Goal: Find specific page/section: Find specific page/section

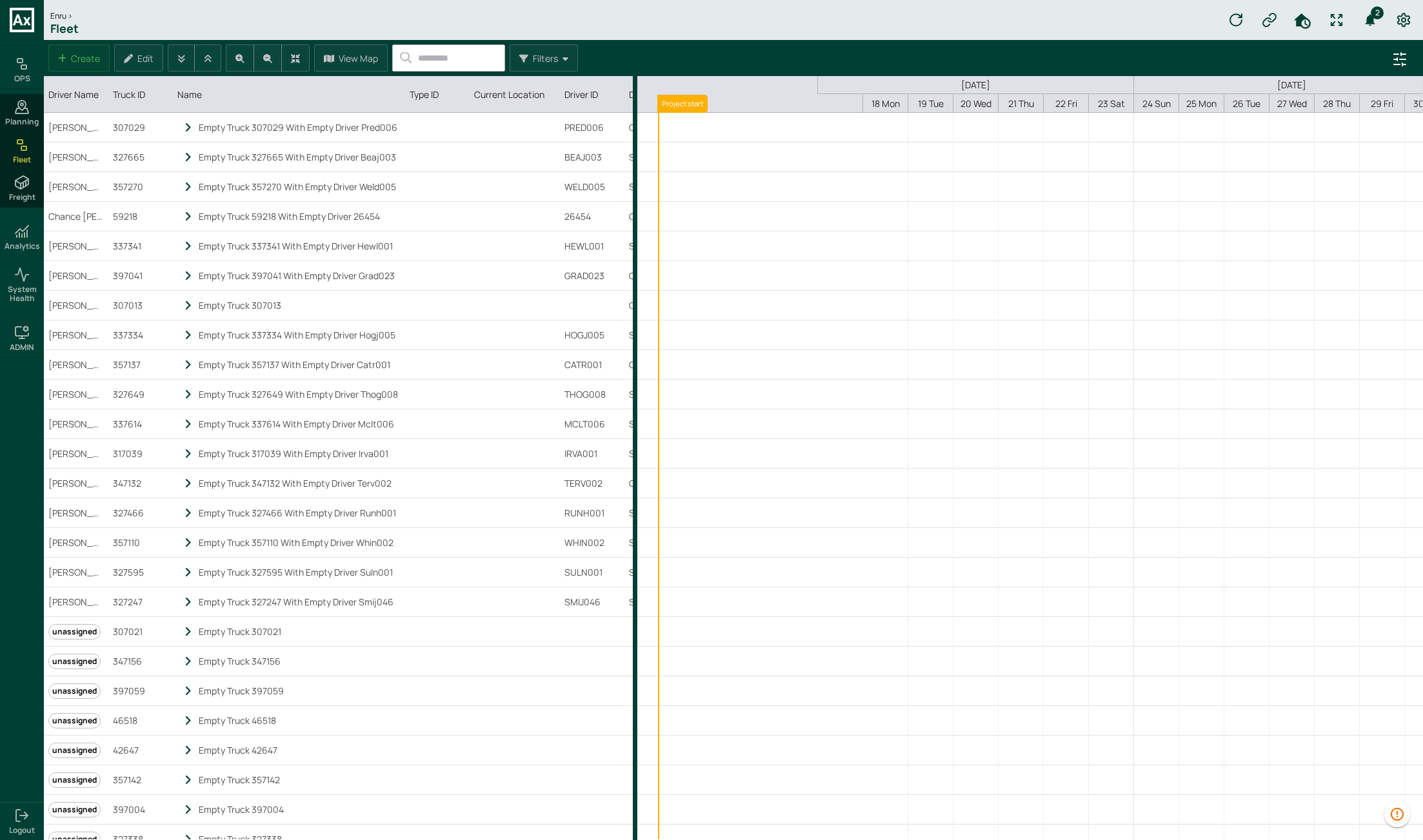
scroll to position [0, 256]
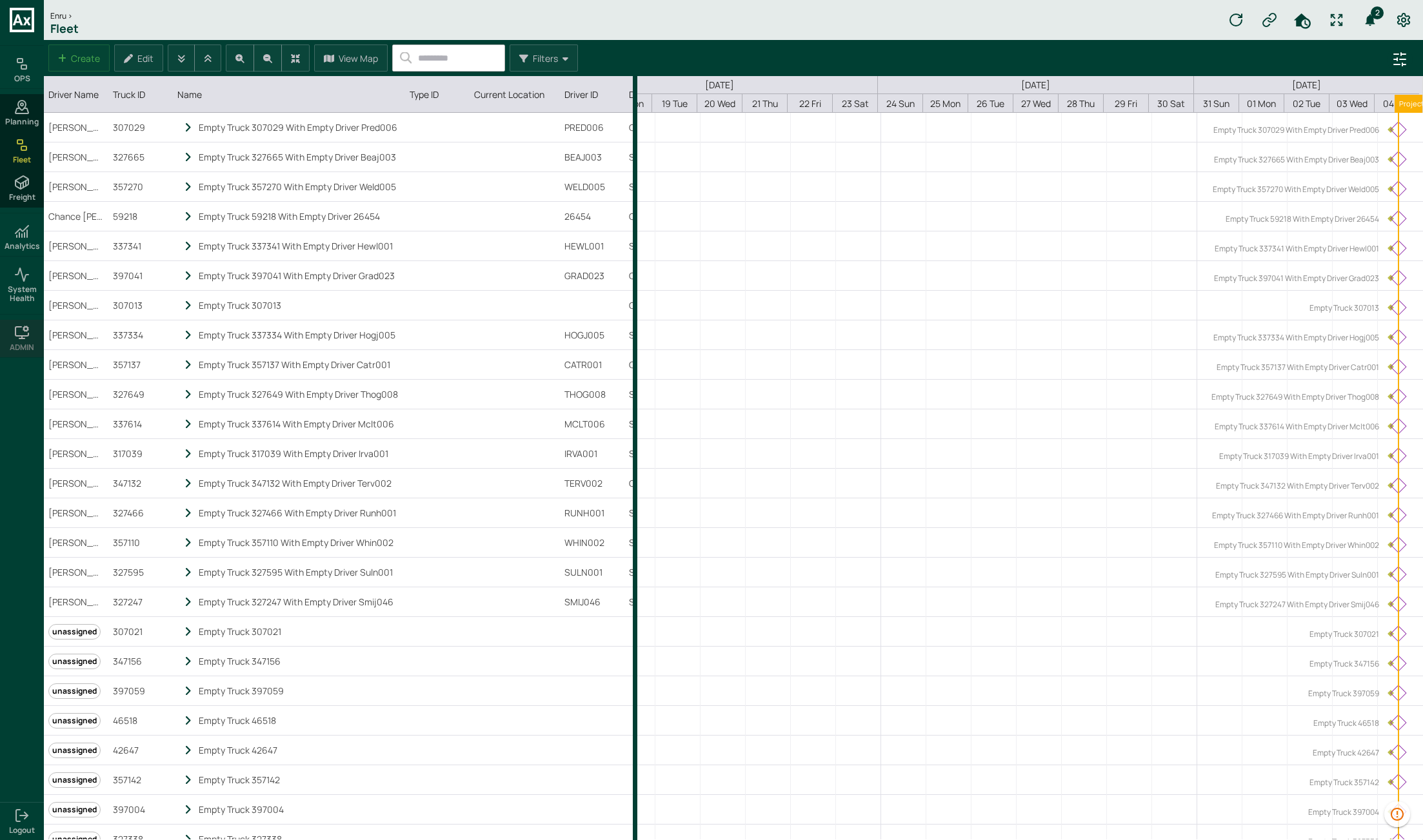
click at [26, 343] on h6 "ADMIN" at bounding box center [22, 348] width 24 height 9
